Goal: Information Seeking & Learning: Check status

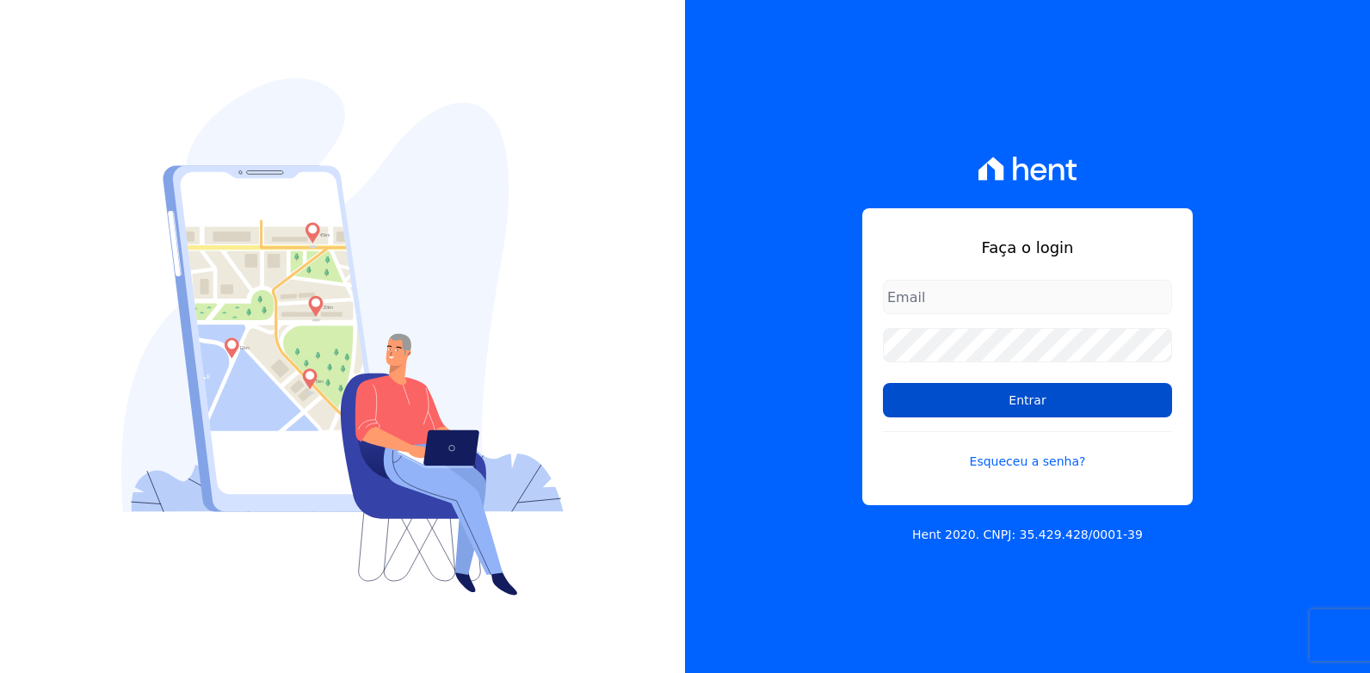
type input "[EMAIL_ADDRESS][DOMAIN_NAME]"
click at [1017, 404] on input "Entrar" at bounding box center [1027, 400] width 289 height 34
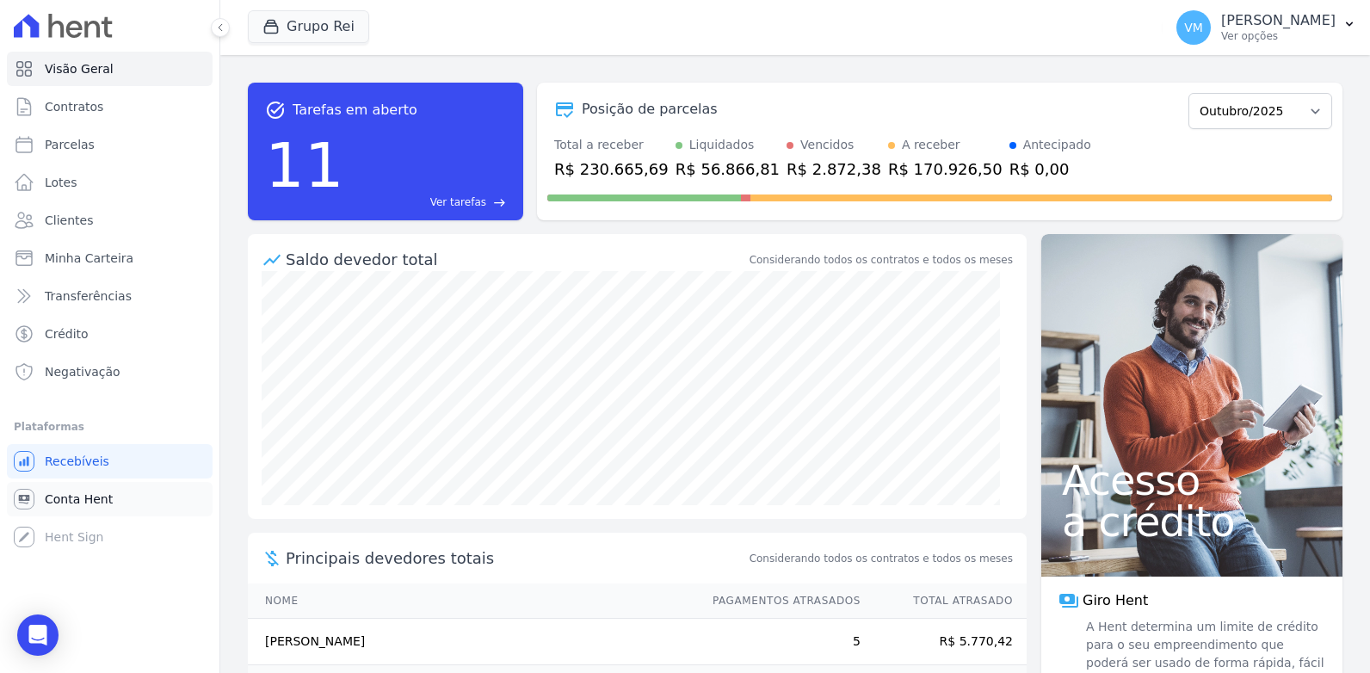
click at [59, 503] on span "Conta Hent" at bounding box center [79, 499] width 68 height 17
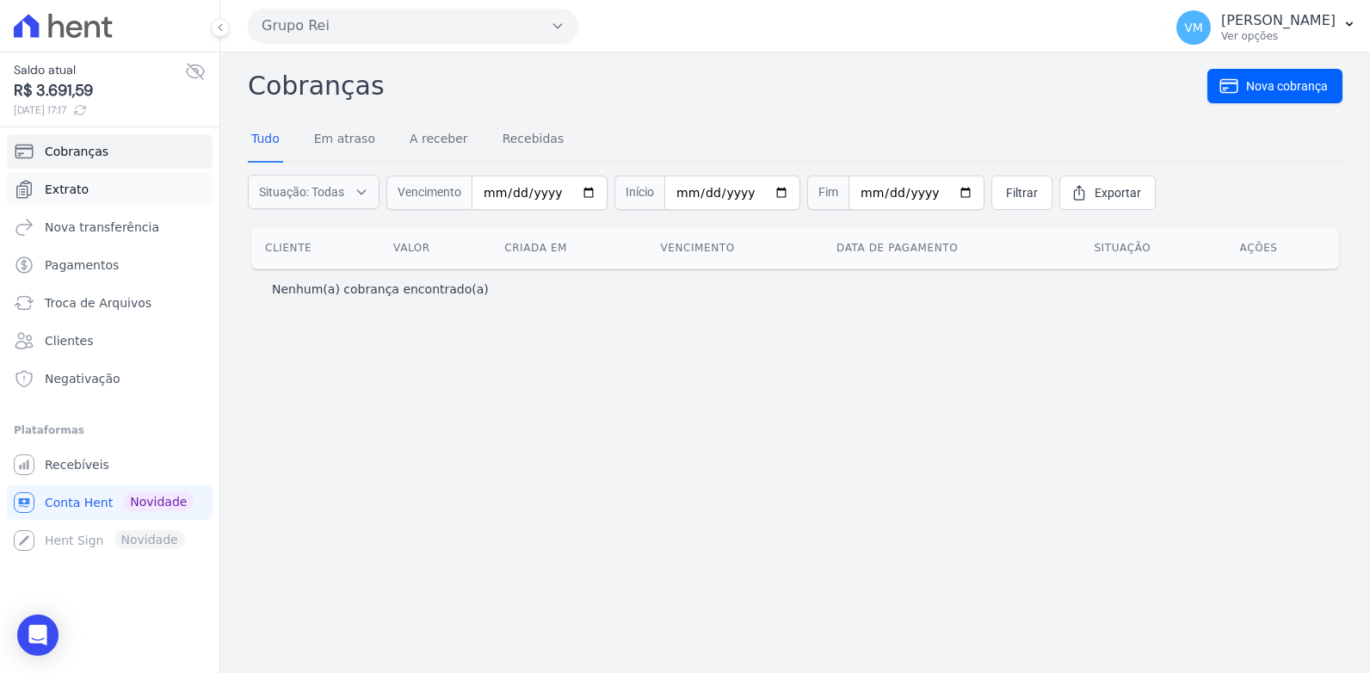
click at [65, 188] on span "Extrato" at bounding box center [67, 189] width 44 height 17
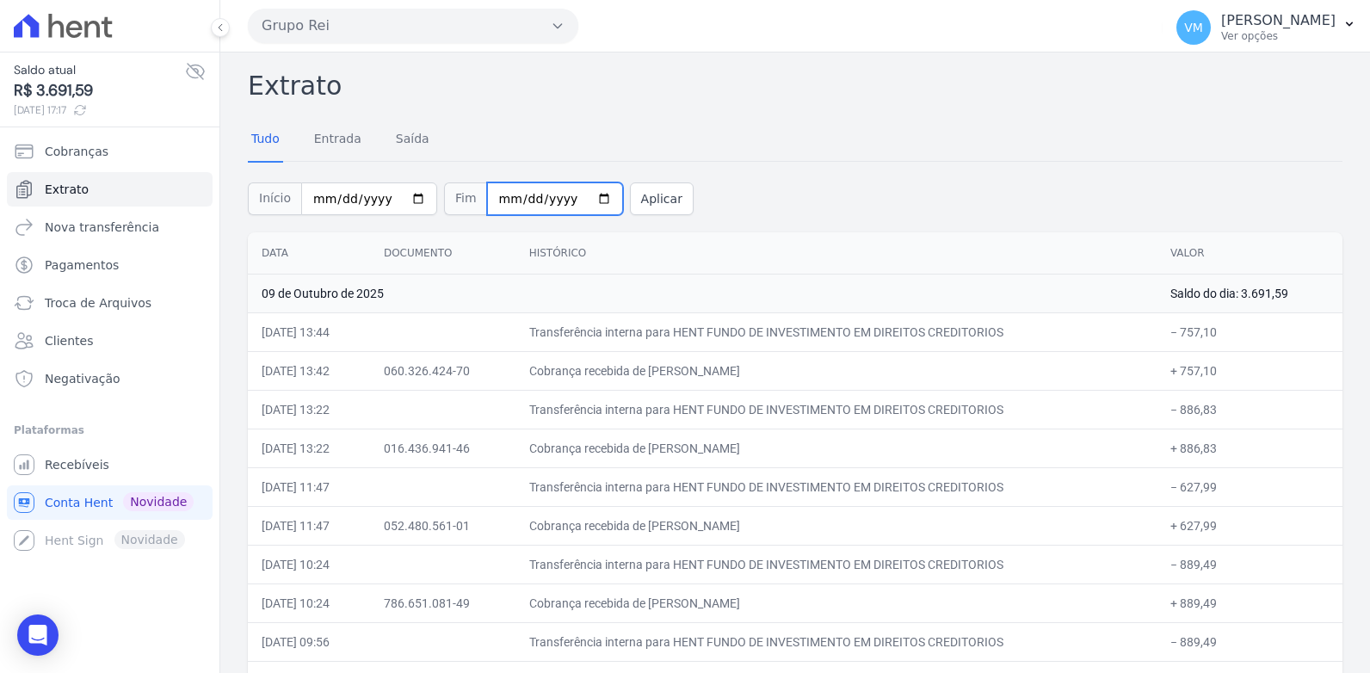
click at [575, 198] on input "2025-10-09" at bounding box center [555, 198] width 136 height 33
type input "2025-10-08"
click at [638, 198] on button "Aplicar" at bounding box center [662, 198] width 64 height 33
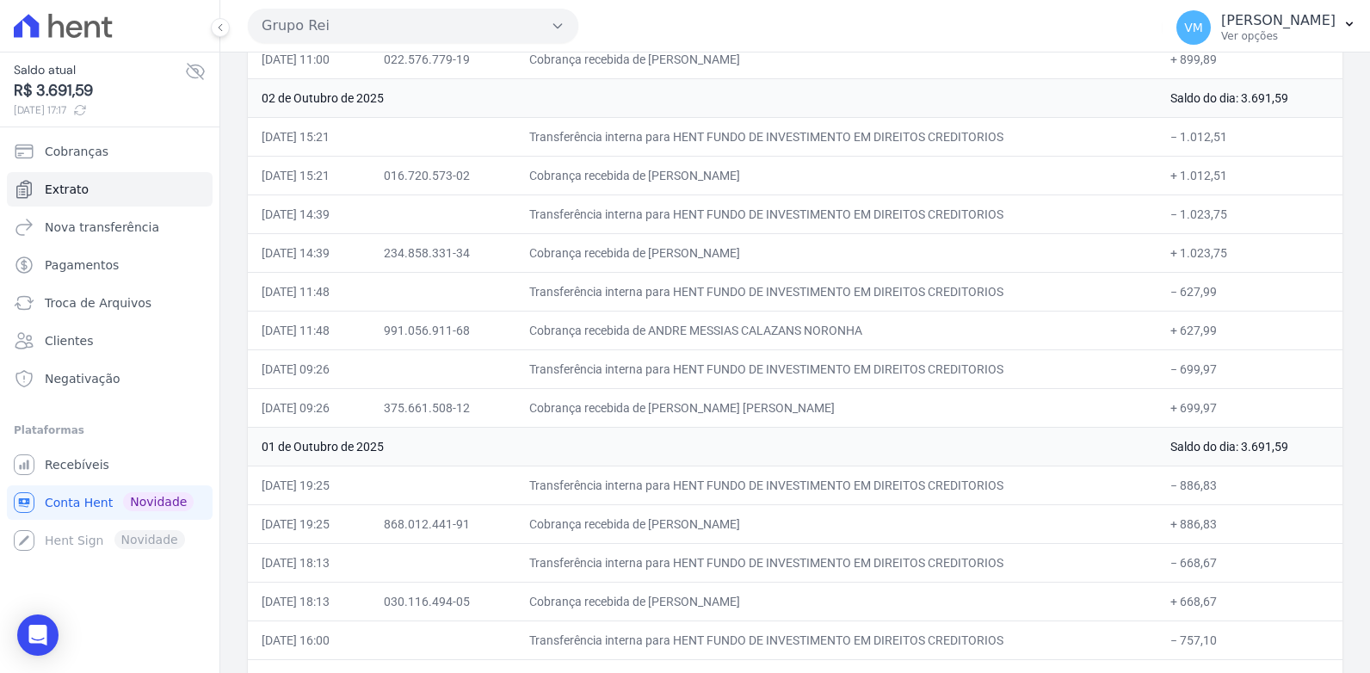
scroll to position [2713, 0]
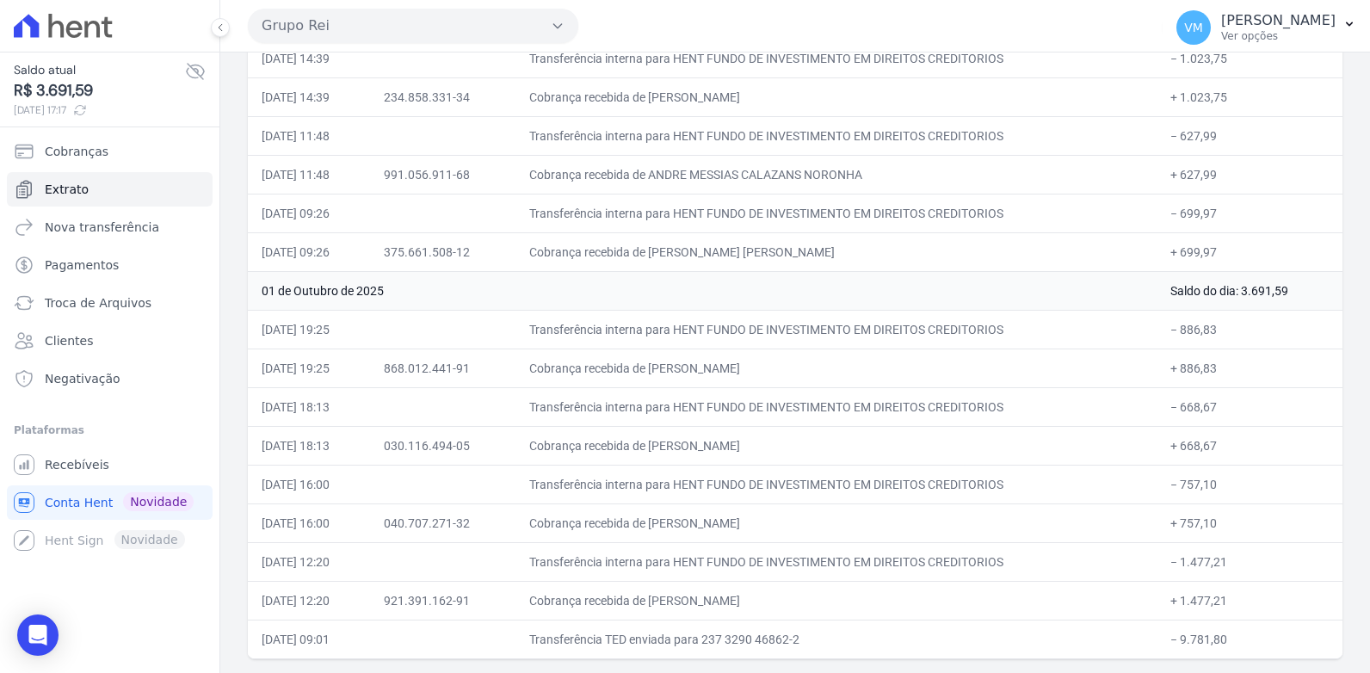
drag, startPoint x: 239, startPoint y: 83, endPoint x: 903, endPoint y: 677, distance: 890.4
click at [903, 672] on html "Saldo atual R$ 3.691,59 09/10/2025, 17:17 Cobranças Extrato Nova transferência …" at bounding box center [685, 336] width 1370 height 673
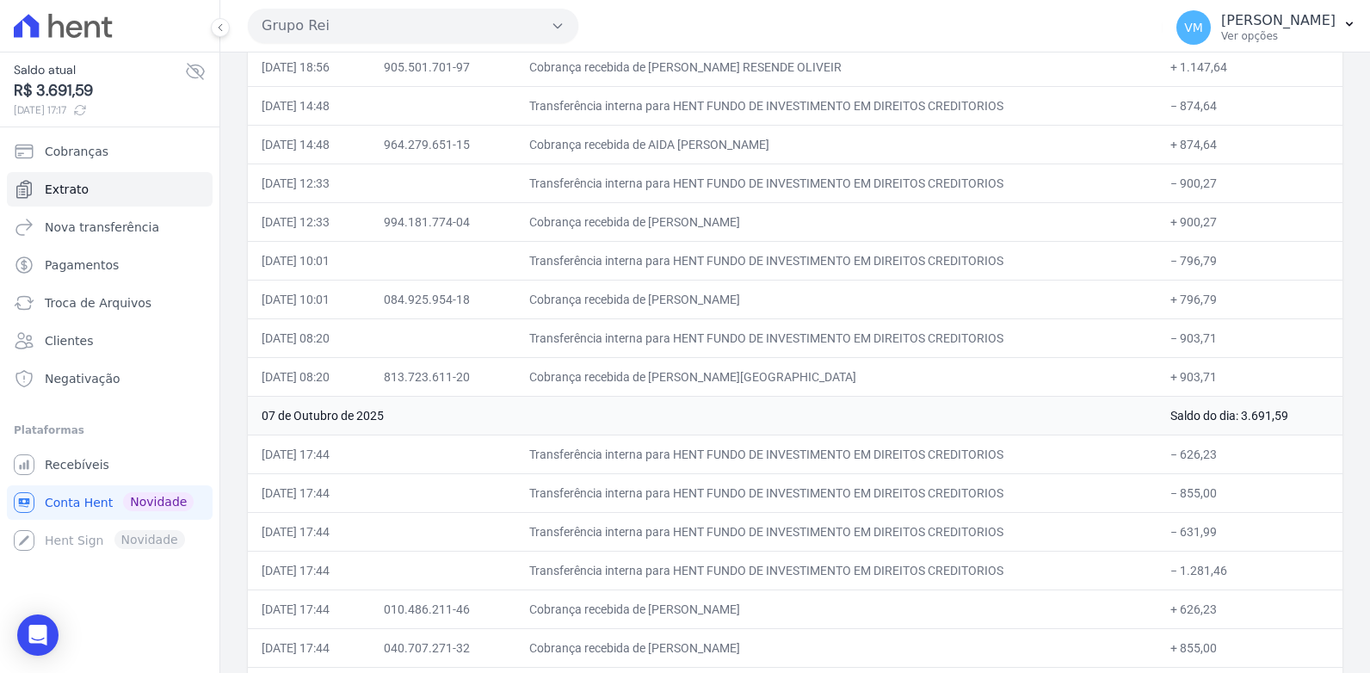
scroll to position [0, 0]
